Goal: Information Seeking & Learning: Learn about a topic

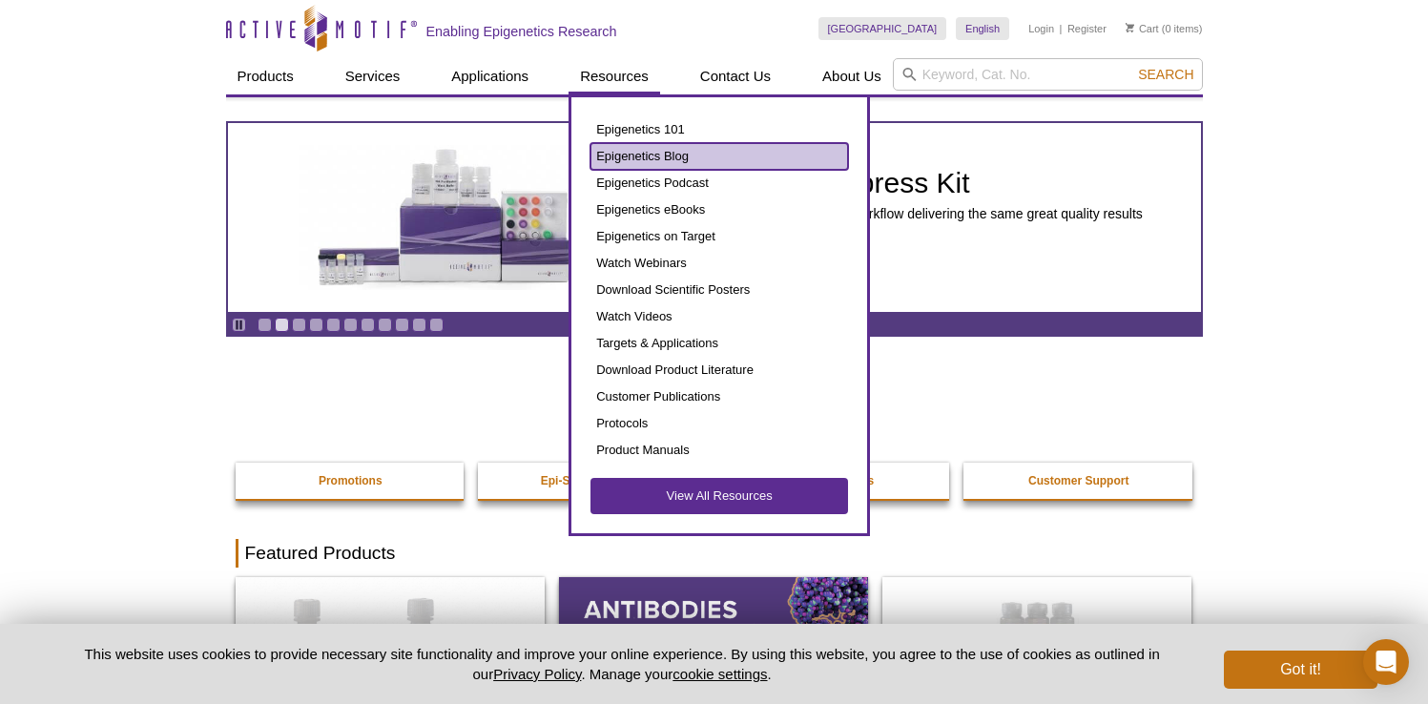
click at [639, 154] on link "Epigenetics Blog" at bounding box center [718, 156] width 257 height 27
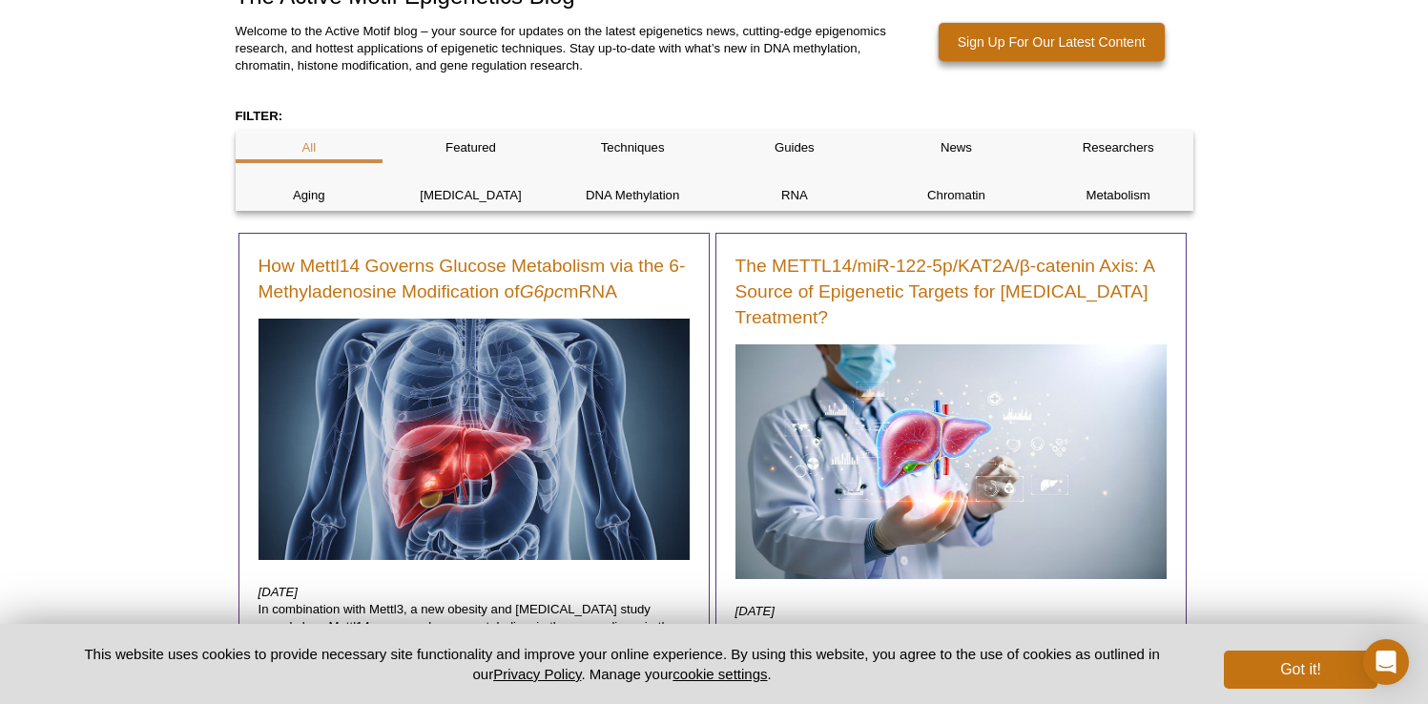
scroll to position [295, 0]
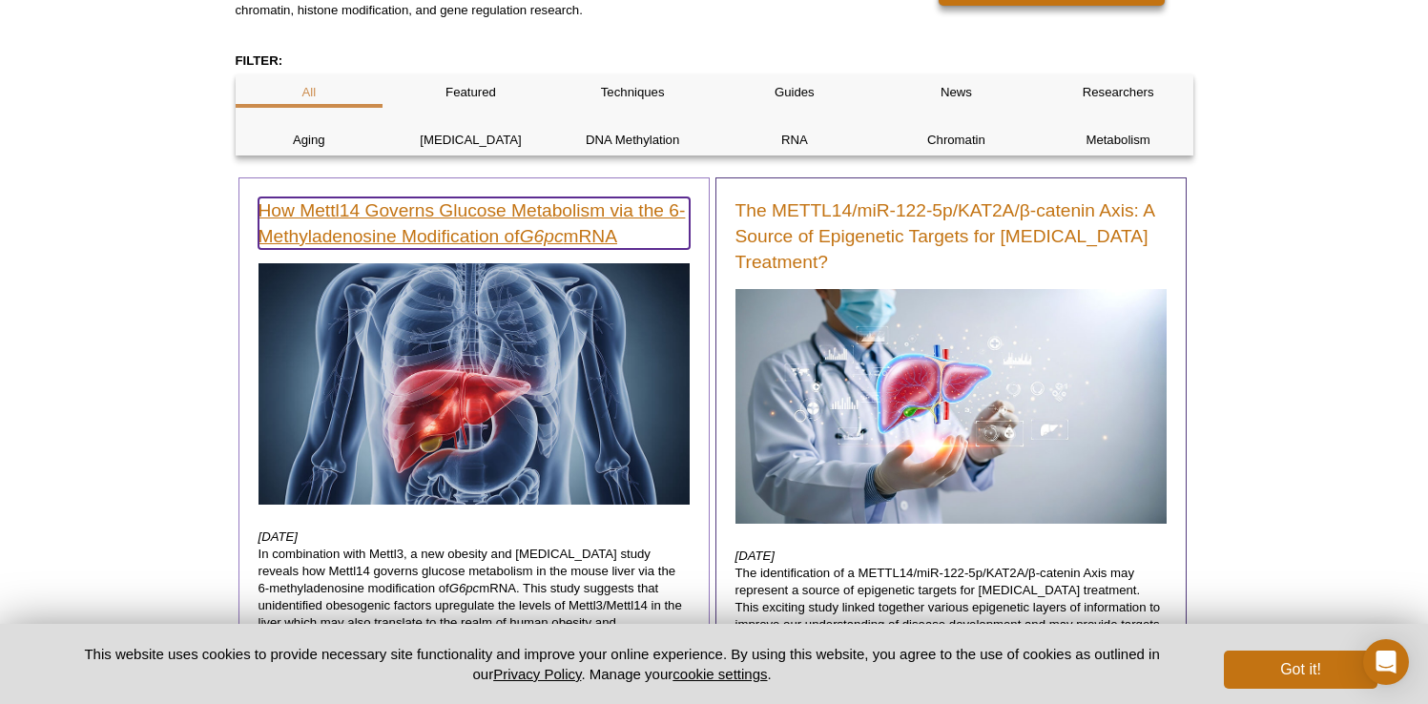
click at [436, 215] on link "How Mettl14 Governs Glucose Metabolism via the 6-Methyladenosine Modification o…" at bounding box center [473, 222] width 431 height 51
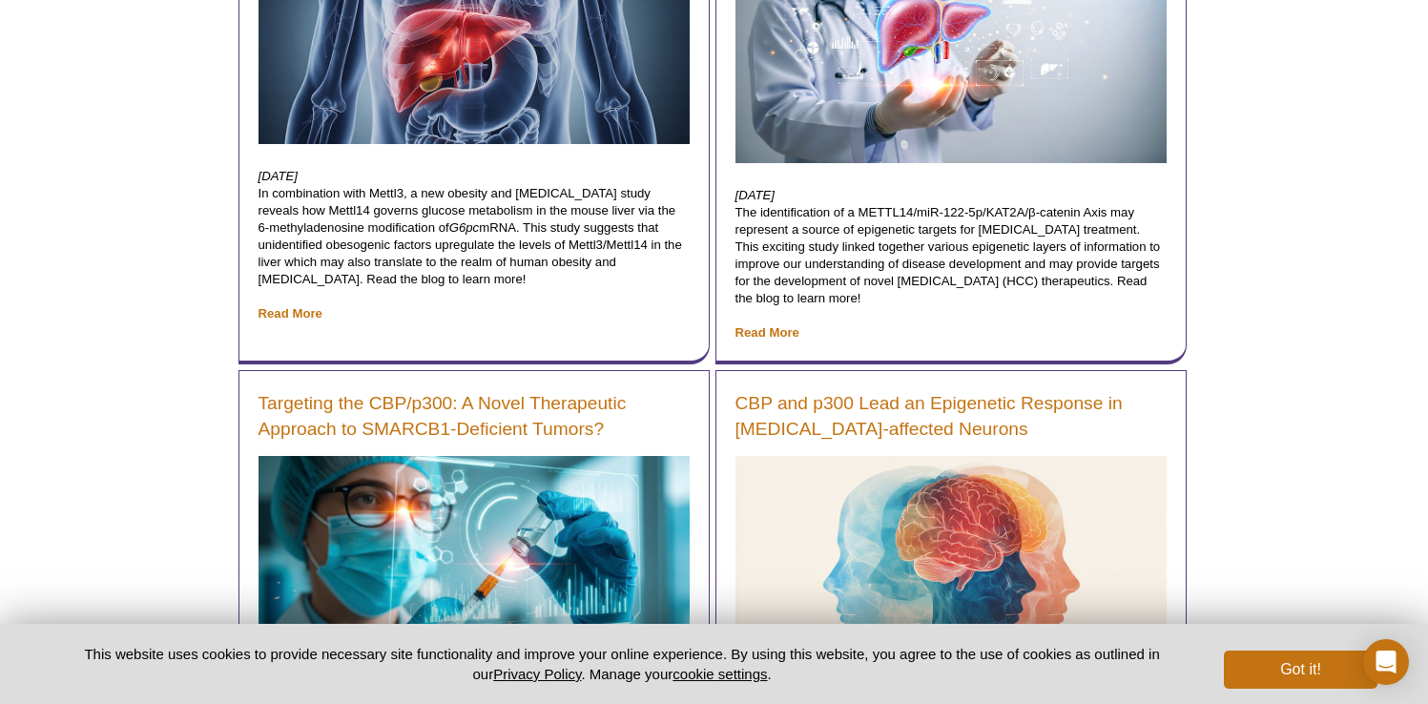
scroll to position [658, 0]
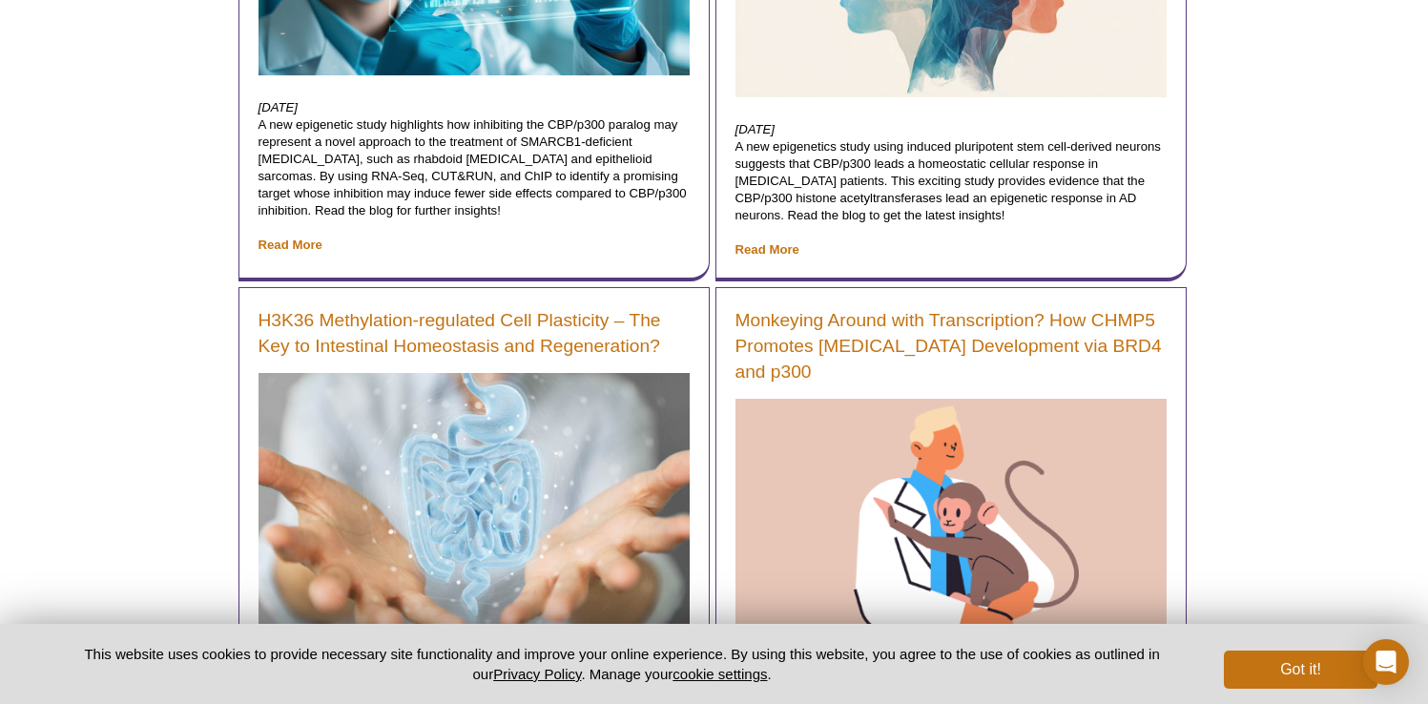
scroll to position [1316, 0]
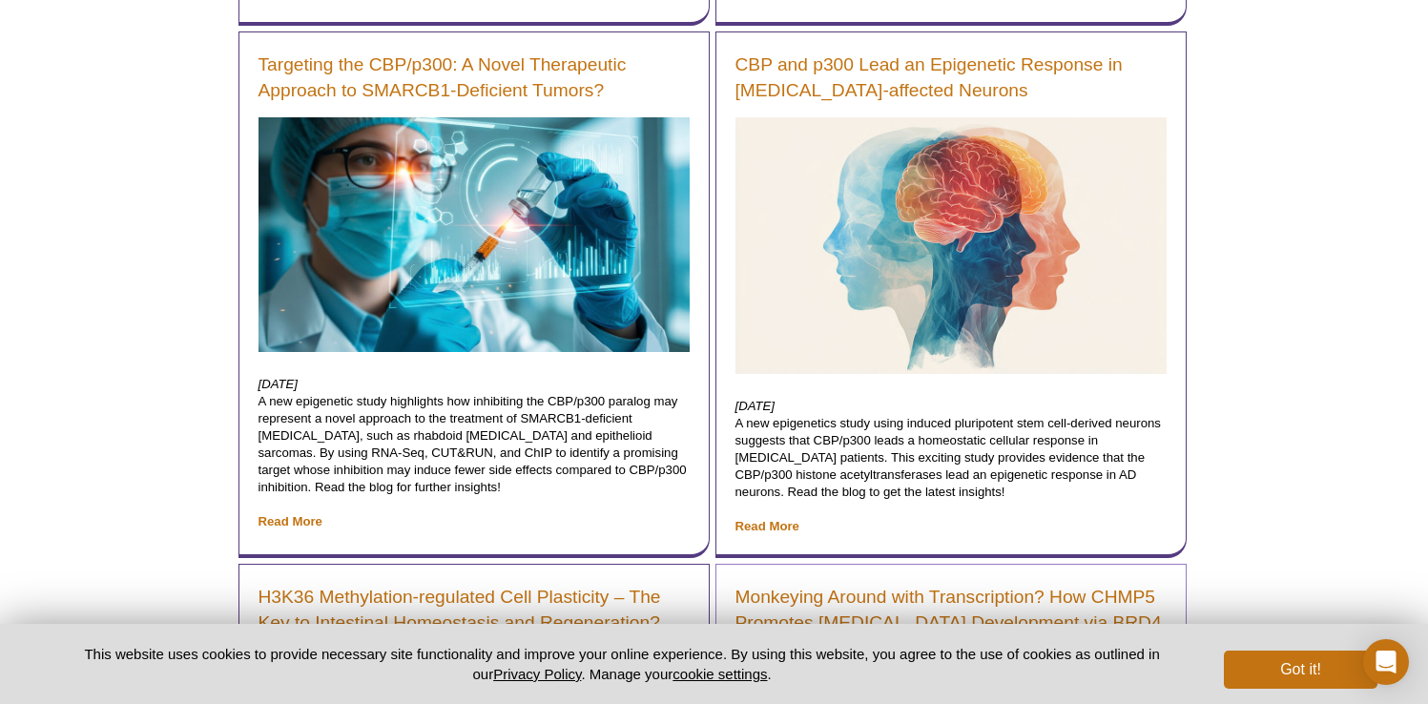
scroll to position [1495, 0]
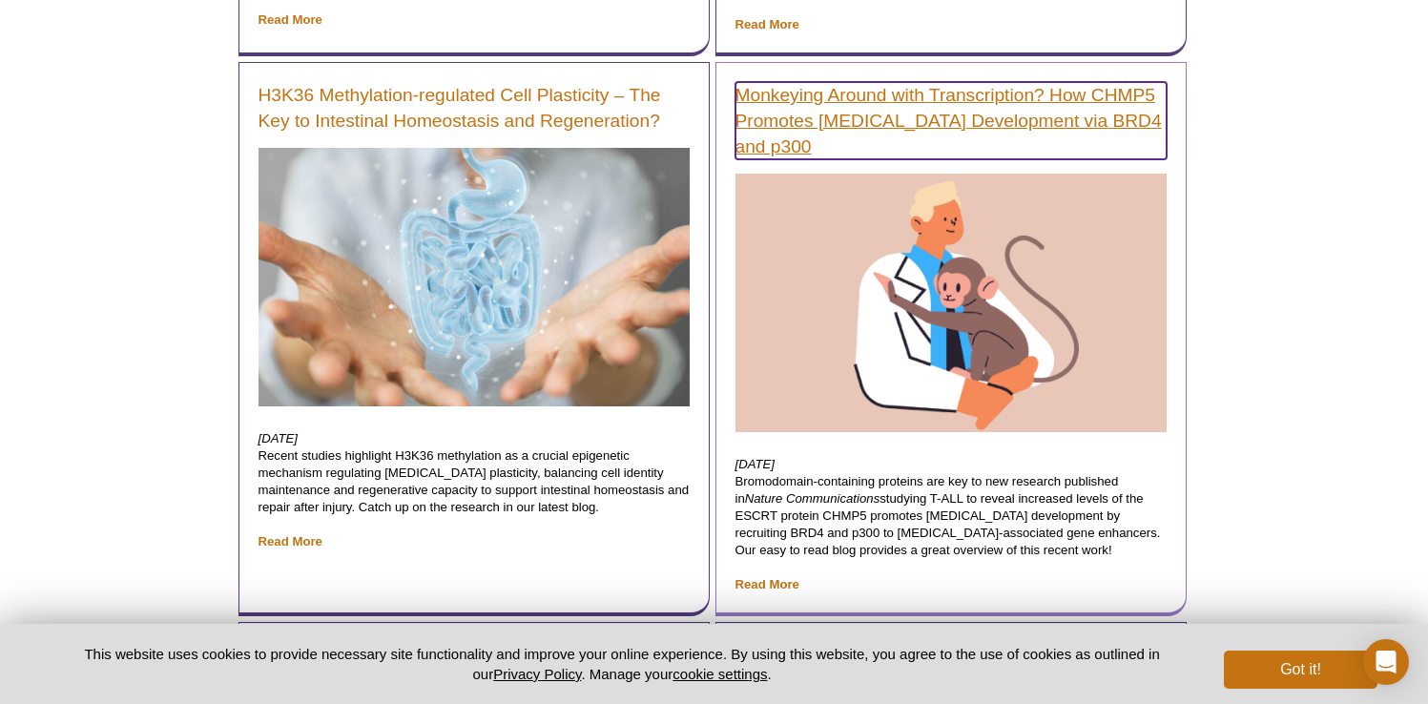
click at [907, 99] on link "Monkeying Around with Transcription? How CHMP5 Promotes [MEDICAL_DATA] Developm…" at bounding box center [950, 120] width 431 height 77
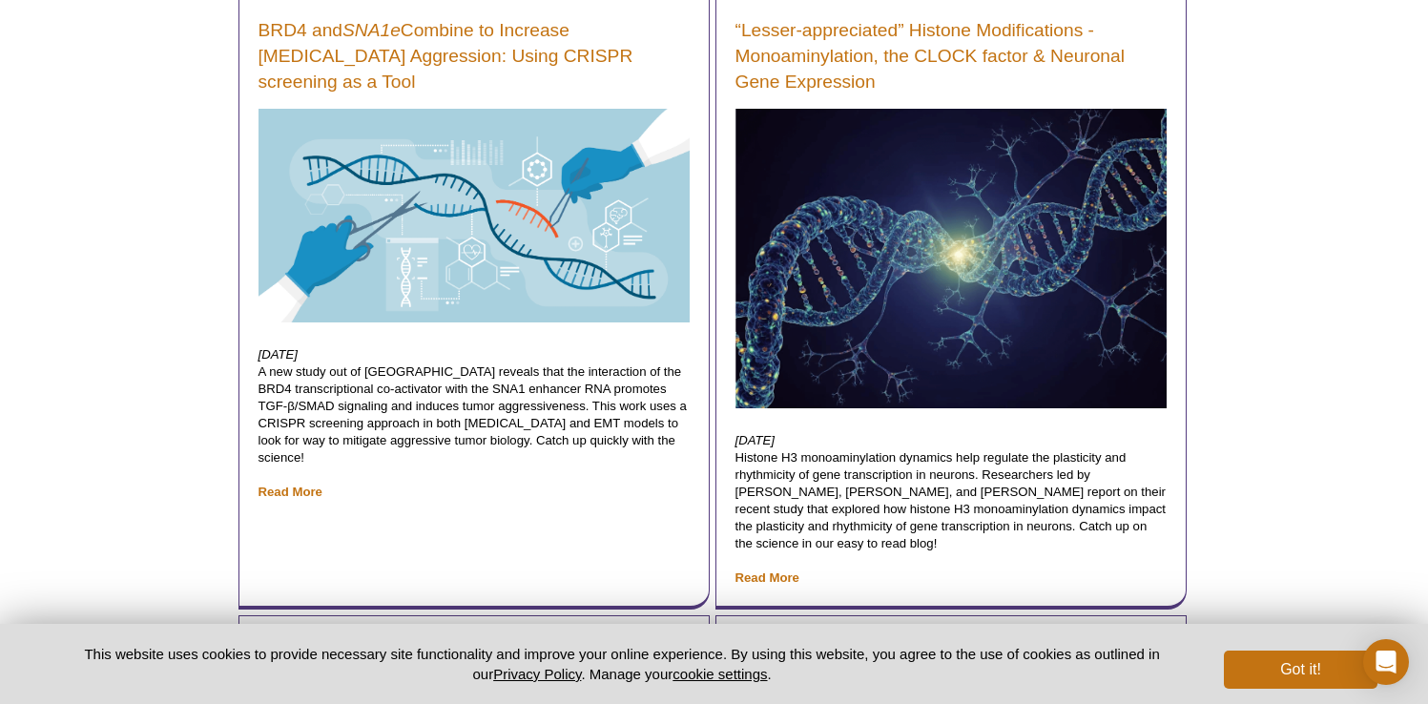
scroll to position [2120, 0]
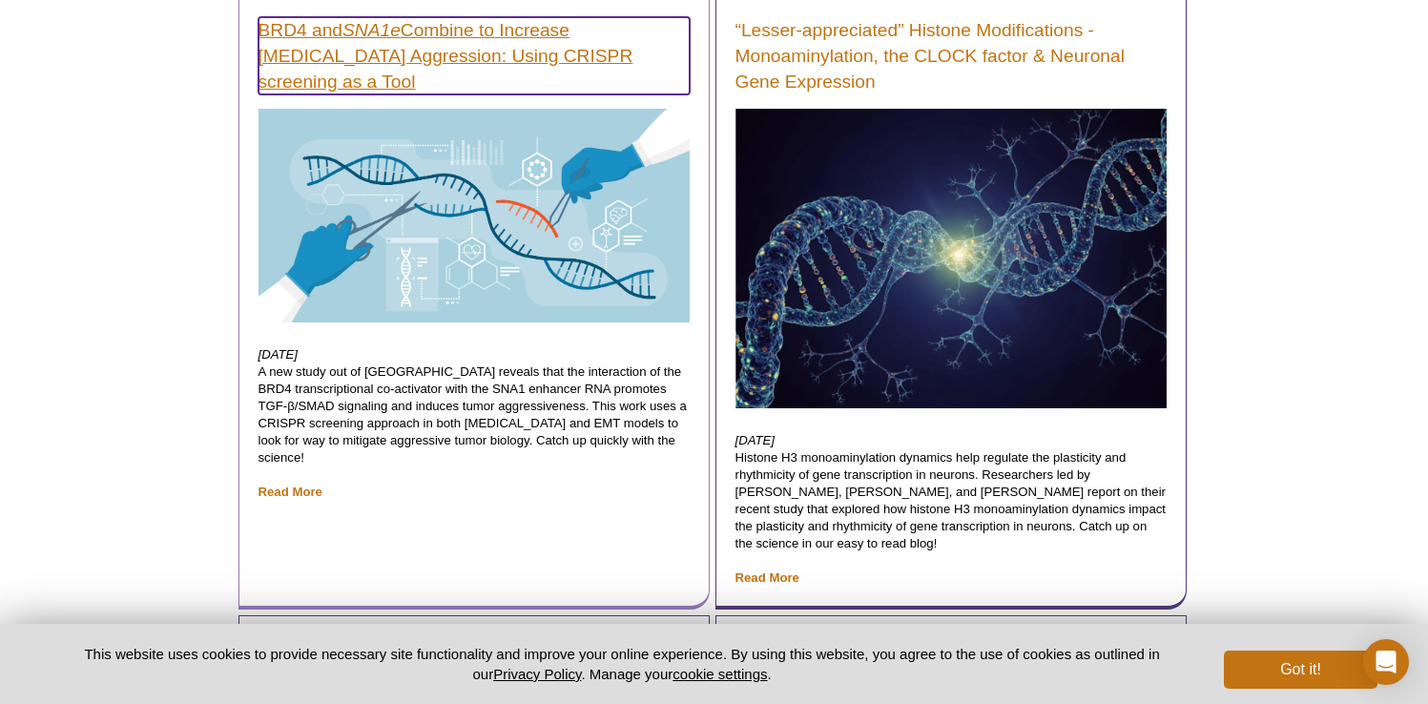
click at [445, 60] on link "BRD4 and SNA1e Combine to Increase Cancer Cell Aggression: Using CRISPR screeni…" at bounding box center [473, 55] width 431 height 77
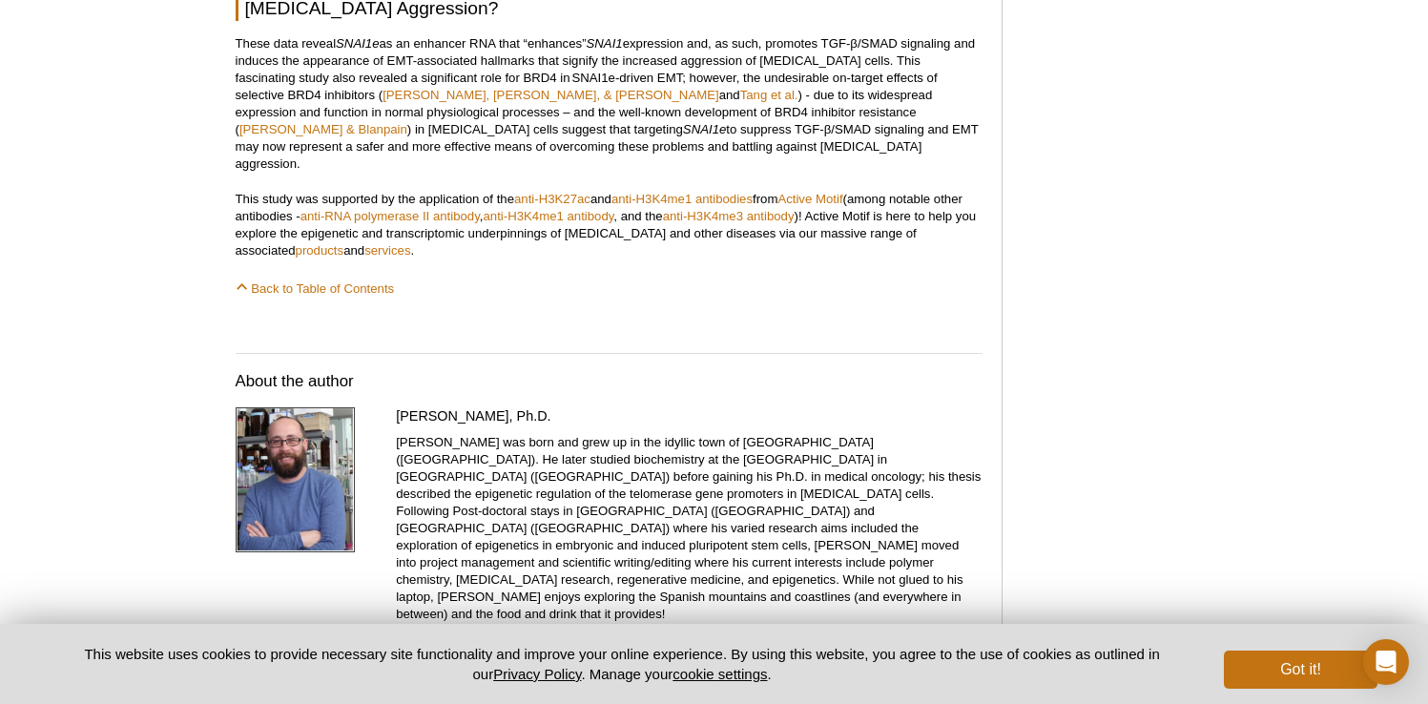
scroll to position [2175, 0]
